Goal: Task Accomplishment & Management: Manage account settings

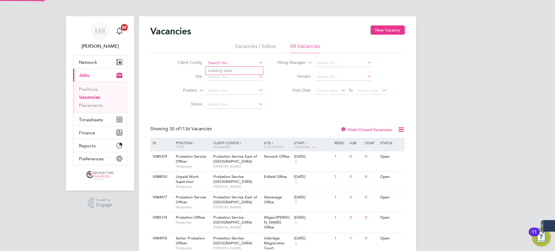
click at [212, 66] on input at bounding box center [234, 63] width 57 height 8
drag, startPoint x: 236, startPoint y: 72, endPoint x: 214, endPoint y: 78, distance: 22.6
click at [236, 71] on li "Southern Housing" at bounding box center [234, 71] width 58 height 8
type input "Southern Housing"
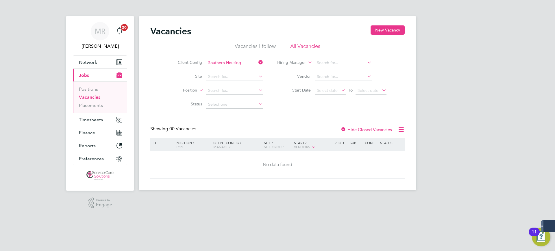
click at [344, 129] on div at bounding box center [343, 130] width 6 height 6
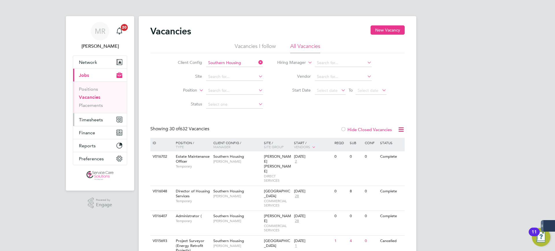
click at [93, 120] on span "Timesheets" at bounding box center [91, 119] width 24 height 5
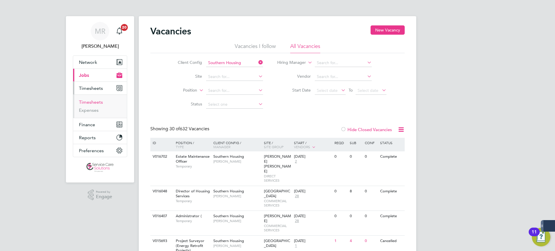
click at [94, 102] on link "Timesheets" at bounding box center [91, 101] width 24 height 5
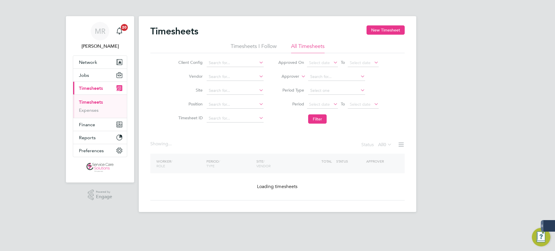
click at [293, 76] on label "Approver" at bounding box center [286, 77] width 26 height 6
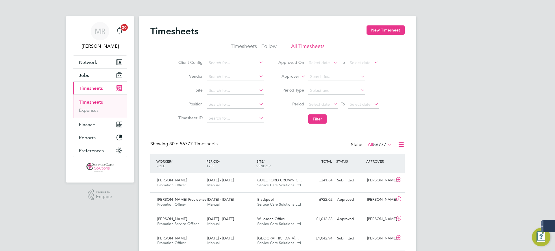
click at [290, 77] on label "Approver" at bounding box center [286, 77] width 26 height 6
drag, startPoint x: 286, startPoint y: 80, endPoint x: 307, endPoint y: 77, distance: 21.4
click at [286, 81] on li "Worker" at bounding box center [284, 83] width 29 height 8
click at [319, 74] on input at bounding box center [336, 77] width 57 height 8
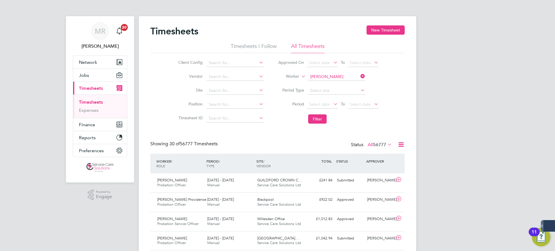
click at [331, 91] on li "Elena Pplumbi" at bounding box center [342, 93] width 71 height 8
type input "[PERSON_NAME]"
click at [313, 117] on button "Filter" at bounding box center [317, 118] width 18 height 9
click at [325, 180] on div "£335.30 Submitted" at bounding box center [320, 181] width 30 height 10
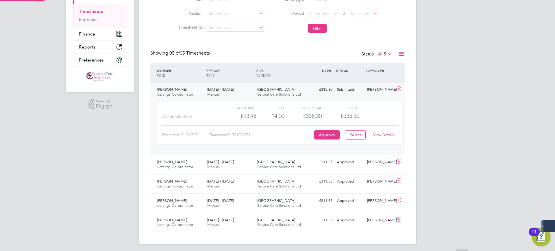
scroll to position [93, 0]
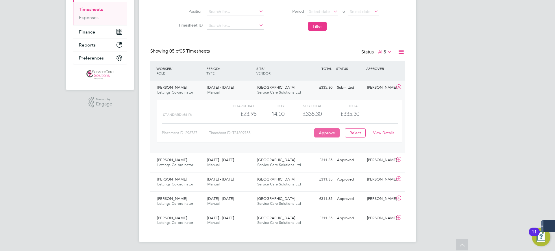
click at [319, 132] on button "Approve" at bounding box center [326, 132] width 25 height 9
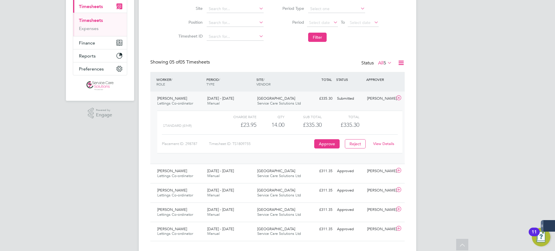
scroll to position [0, 0]
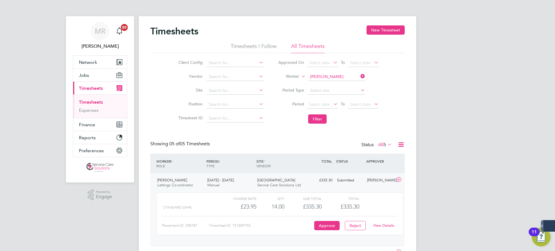
click at [336, 25] on div "Timesheets New Timesheet" at bounding box center [277, 33] width 254 height 17
click at [343, 76] on input at bounding box center [336, 77] width 57 height 8
drag, startPoint x: 335, startPoint y: 83, endPoint x: 338, endPoint y: 107, distance: 23.6
click at [335, 84] on li "Judy Campbell" at bounding box center [342, 85] width 71 height 8
type input "[PERSON_NAME]"
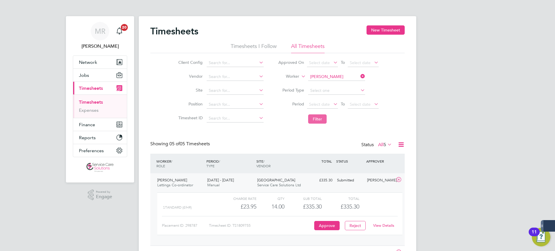
drag, startPoint x: 307, startPoint y: 115, endPoint x: 321, endPoint y: 119, distance: 14.4
click at [312, 116] on li "Filter" at bounding box center [328, 119] width 115 height 15
click at [323, 120] on button "Filter" at bounding box center [317, 118] width 18 height 9
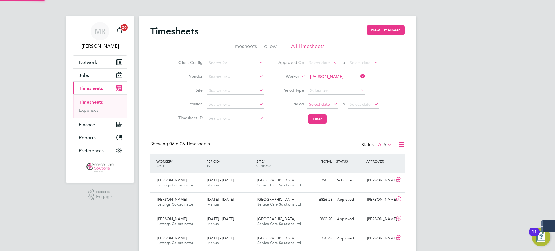
scroll to position [15, 50]
click at [316, 181] on div "£790.35 Submitted" at bounding box center [320, 181] width 30 height 10
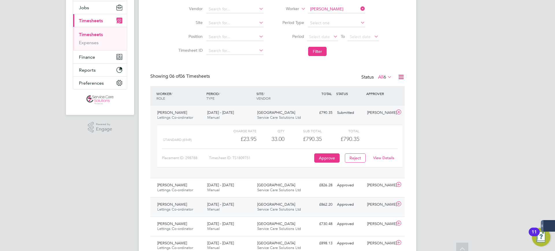
scroll to position [72, 0]
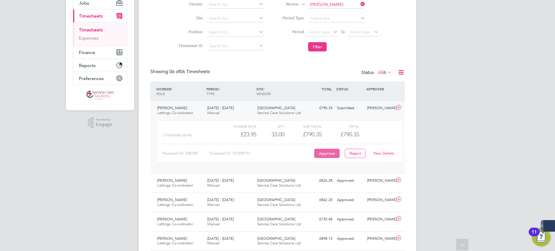
drag, startPoint x: 329, startPoint y: 160, endPoint x: 330, endPoint y: 154, distance: 5.8
click at [329, 159] on div "Charge rate QTY Sub Total Total Standard (£/HR) £23.95 33 33.00 33 £790.35 £790…" at bounding box center [279, 141] width 245 height 43
click at [330, 154] on button "Approve" at bounding box center [326, 153] width 25 height 9
click at [330, 156] on button "Approve" at bounding box center [326, 153] width 25 height 9
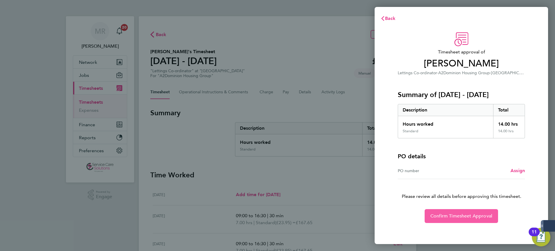
click at [431, 214] on span "Confirm Timesheet Approval" at bounding box center [461, 216] width 62 height 6
click at [455, 214] on span "Confirm Timesheet Approval" at bounding box center [461, 216] width 62 height 6
click at [464, 216] on span "Confirm Timesheet Approval" at bounding box center [461, 216] width 62 height 6
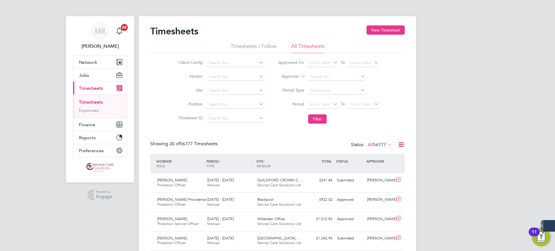
drag, startPoint x: 296, startPoint y: 77, endPoint x: 299, endPoint y: 74, distance: 3.5
click at [296, 76] on label "Approver" at bounding box center [286, 77] width 26 height 6
click at [227, 59] on input at bounding box center [235, 63] width 57 height 8
drag, startPoint x: 229, startPoint y: 70, endPoint x: 283, endPoint y: 70, distance: 53.8
click at [232, 70] on li "A2D ominion Housing Group" at bounding box center [235, 71] width 58 height 8
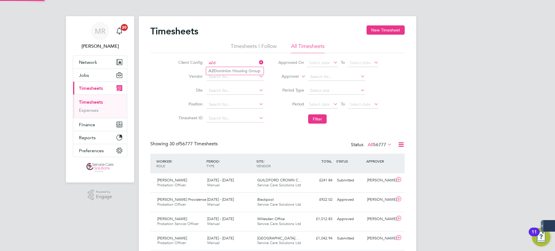
type input "A2Dominion Housing Group"
click at [277, 77] on label "Approver" at bounding box center [286, 77] width 26 height 6
drag, startPoint x: 283, startPoint y: 83, endPoint x: 323, endPoint y: 70, distance: 41.8
click at [284, 83] on li "Worker" at bounding box center [284, 83] width 29 height 8
click at [317, 76] on input at bounding box center [336, 77] width 57 height 8
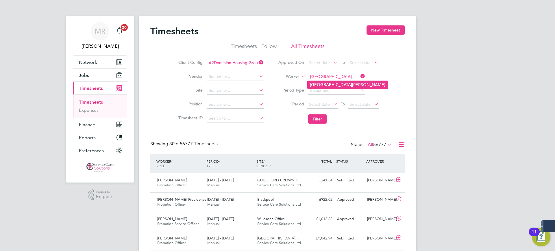
click at [339, 82] on li "France [PERSON_NAME]" at bounding box center [347, 85] width 80 height 8
type input "[PERSON_NAME]"
click at [345, 75] on input at bounding box center [336, 77] width 57 height 8
type input "chal"
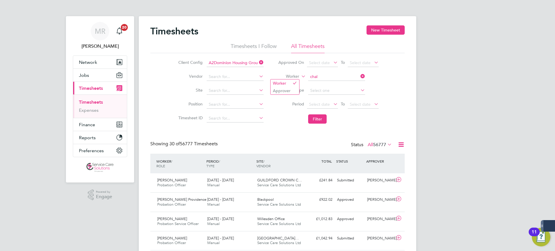
click at [292, 76] on label "Worker" at bounding box center [286, 77] width 26 height 6
click at [286, 85] on li "Worker" at bounding box center [284, 83] width 29 height 8
drag, startPoint x: 295, startPoint y: 73, endPoint x: 291, endPoint y: 82, distance: 10.3
click at [295, 74] on li "Worker" at bounding box center [328, 77] width 115 height 14
click at [293, 77] on label "Worker" at bounding box center [286, 77] width 26 height 6
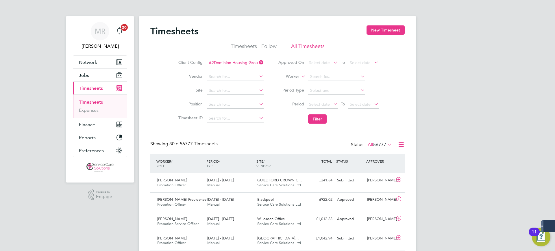
drag, startPoint x: 281, startPoint y: 93, endPoint x: 288, endPoint y: 87, distance: 9.8
click at [283, 92] on li "Approver" at bounding box center [284, 91] width 29 height 8
click at [327, 76] on input at bounding box center [336, 77] width 57 height 8
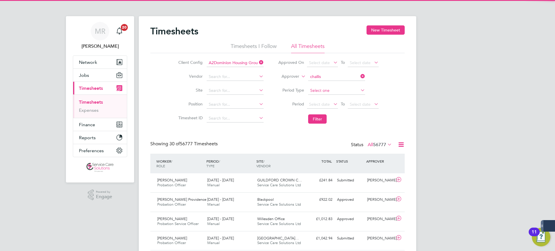
drag, startPoint x: 343, startPoint y: 84, endPoint x: 340, endPoint y: 92, distance: 8.9
click at [343, 86] on li "[PERSON_NAME]" at bounding box center [336, 85] width 58 height 8
type input "[PERSON_NAME]"
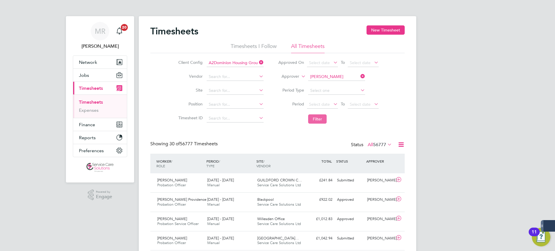
click at [314, 118] on button "Filter" at bounding box center [317, 118] width 18 height 9
click at [347, 184] on div "Approved" at bounding box center [350, 181] width 30 height 10
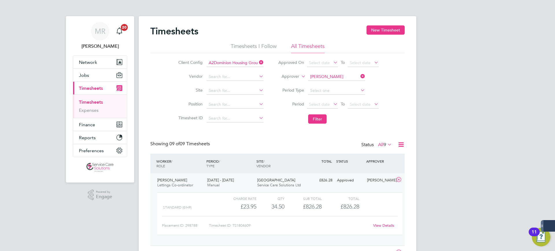
click at [50, 73] on div "[PERSON_NAME] Notifications 20 Applications: Network Team Members Businesses Si…" at bounding box center [277, 210] width 555 height 421
click at [359, 75] on icon at bounding box center [359, 76] width 0 height 8
click at [333, 78] on input at bounding box center [336, 77] width 57 height 8
type input "[PERSON_NAME]"
click at [288, 75] on label "Approver" at bounding box center [286, 77] width 26 height 6
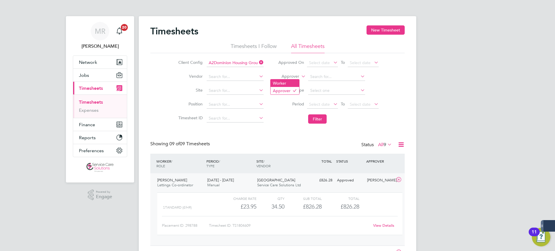
click at [288, 80] on li "Worker" at bounding box center [284, 83] width 29 height 8
click at [335, 75] on input at bounding box center [336, 77] width 57 height 8
type input "challis"
click at [292, 75] on label "Worker" at bounding box center [286, 77] width 26 height 6
click at [290, 87] on ul "Worker Approver" at bounding box center [284, 87] width 29 height 16
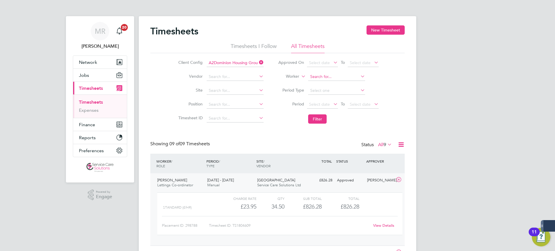
click at [323, 77] on input at bounding box center [336, 77] width 57 height 8
click at [319, 92] on b "[PERSON_NAME]" at bounding box center [327, 92] width 34 height 5
type input "[PERSON_NAME]"
click at [318, 117] on button "Filter" at bounding box center [317, 118] width 18 height 9
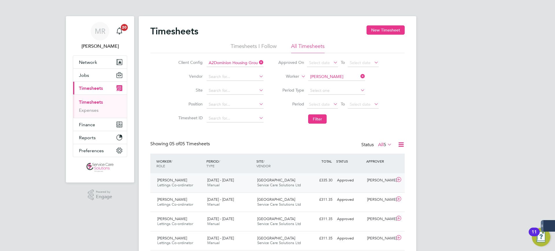
click at [292, 181] on div "Oxford Service Care Solutions Ltd" at bounding box center [280, 183] width 50 height 14
